Goal: Find specific page/section: Find specific page/section

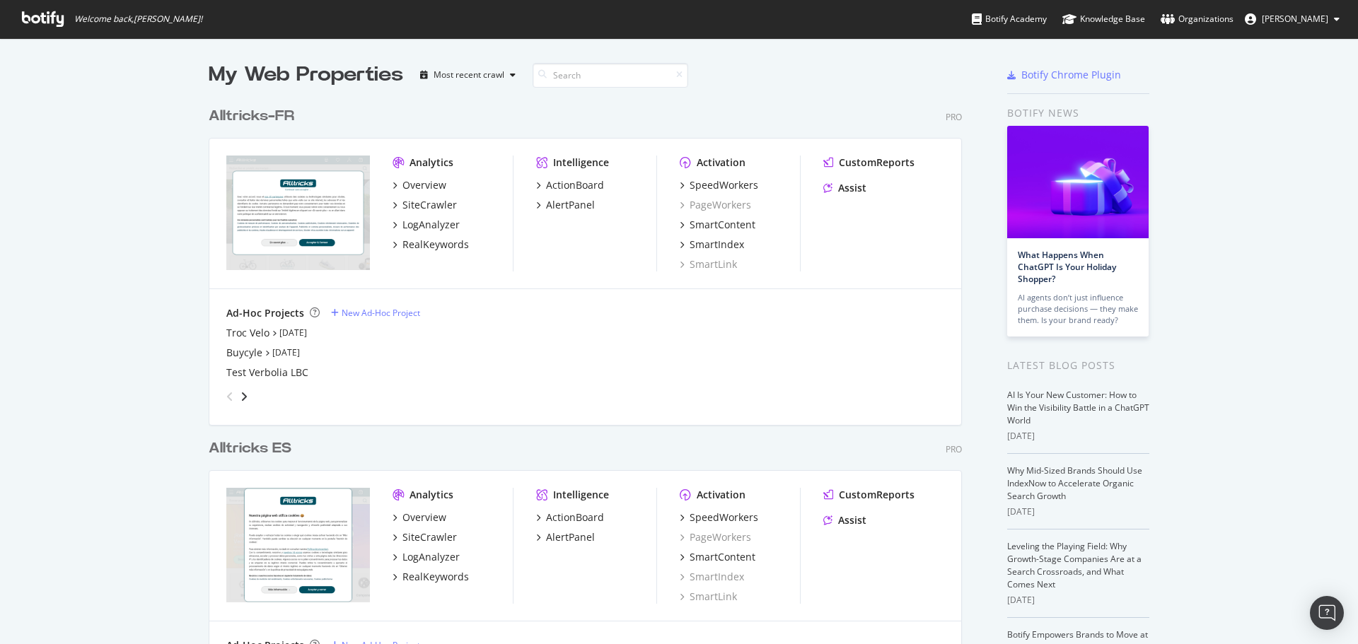
scroll to position [1575, 754]
click at [237, 331] on div "Troc Velo" at bounding box center [247, 333] width 43 height 14
